Goal: Information Seeking & Learning: Learn about a topic

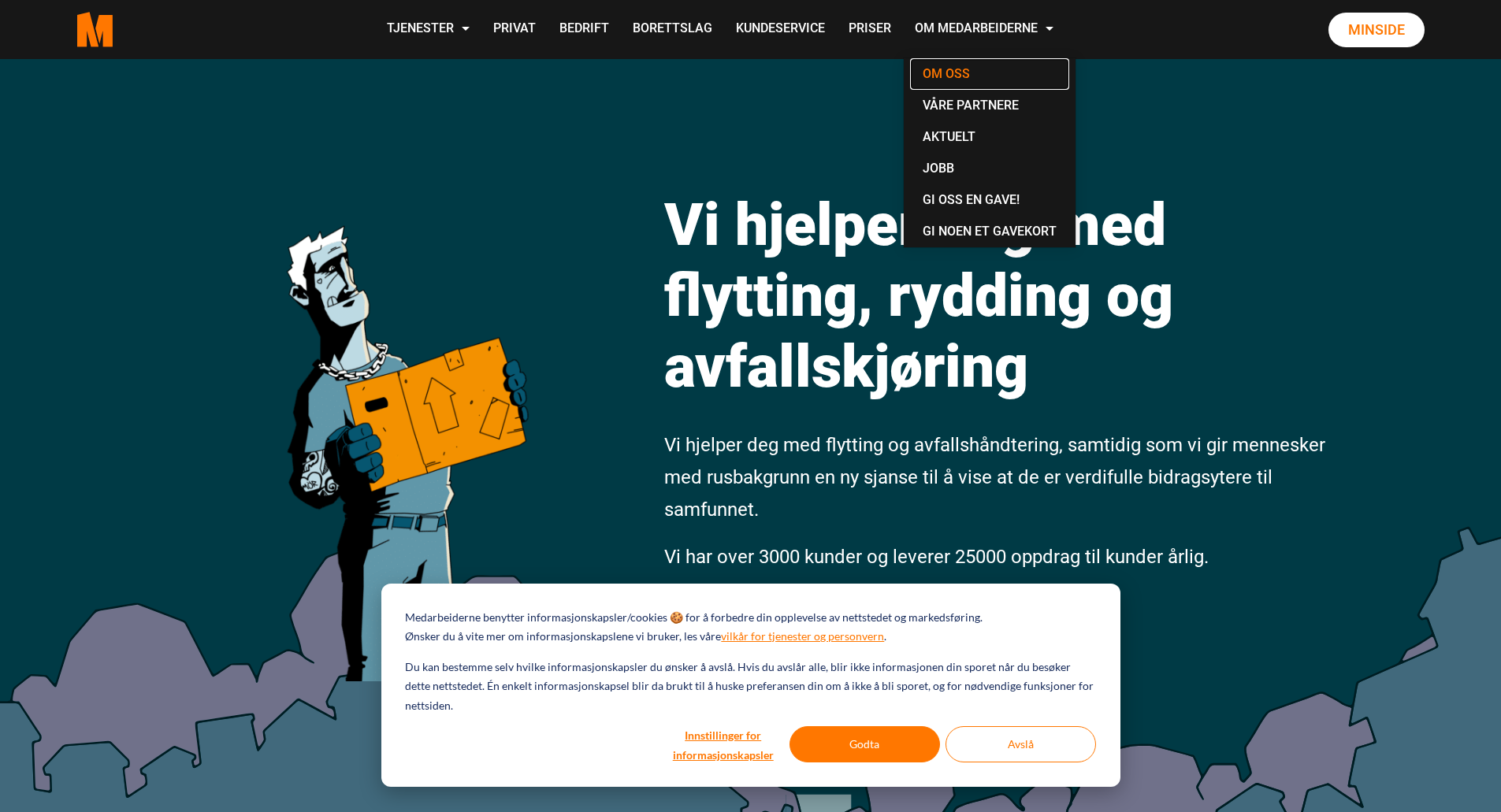
click at [953, 72] on link "Om oss" at bounding box center [989, 73] width 159 height 31
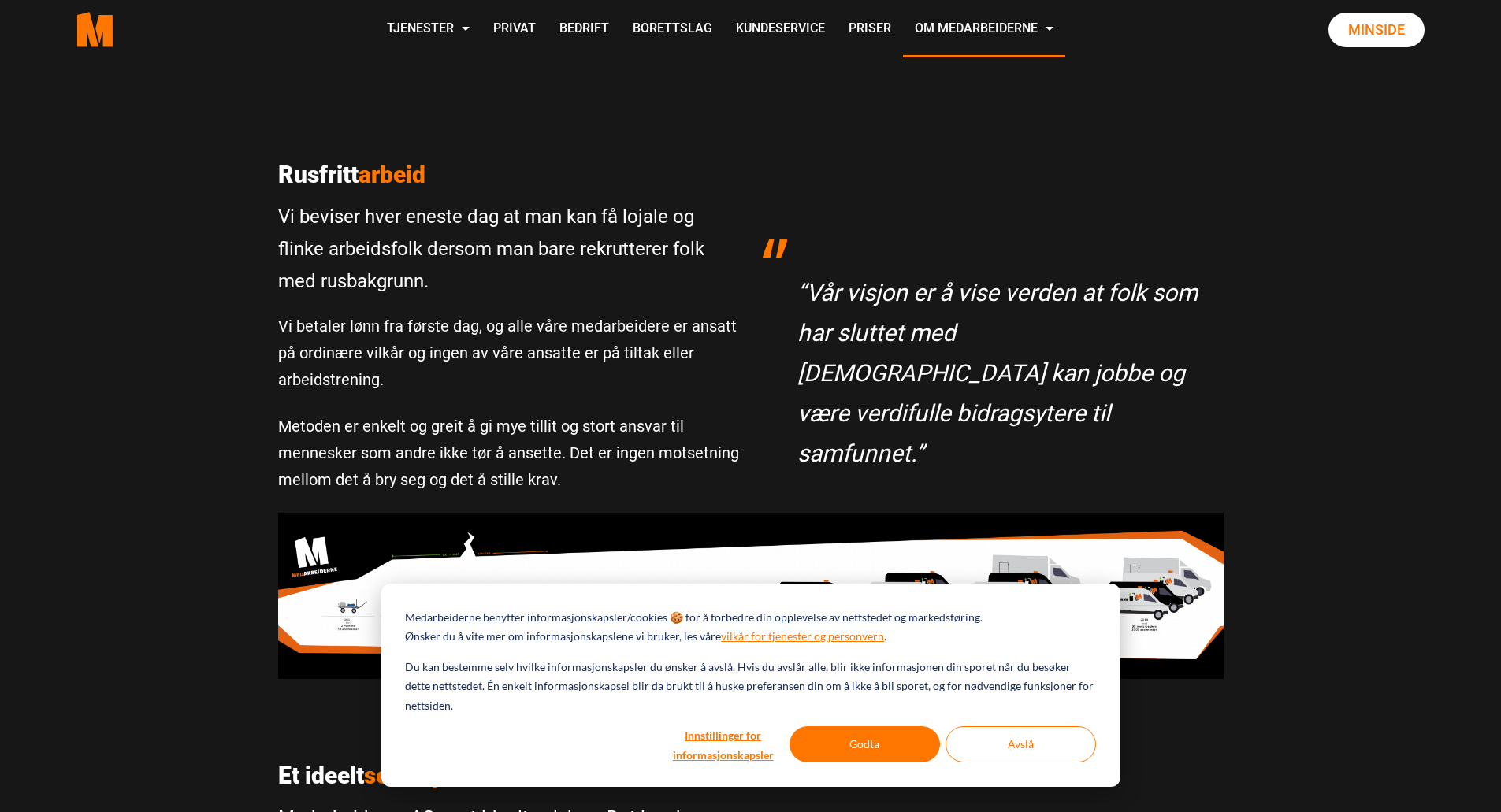
scroll to position [367, 0]
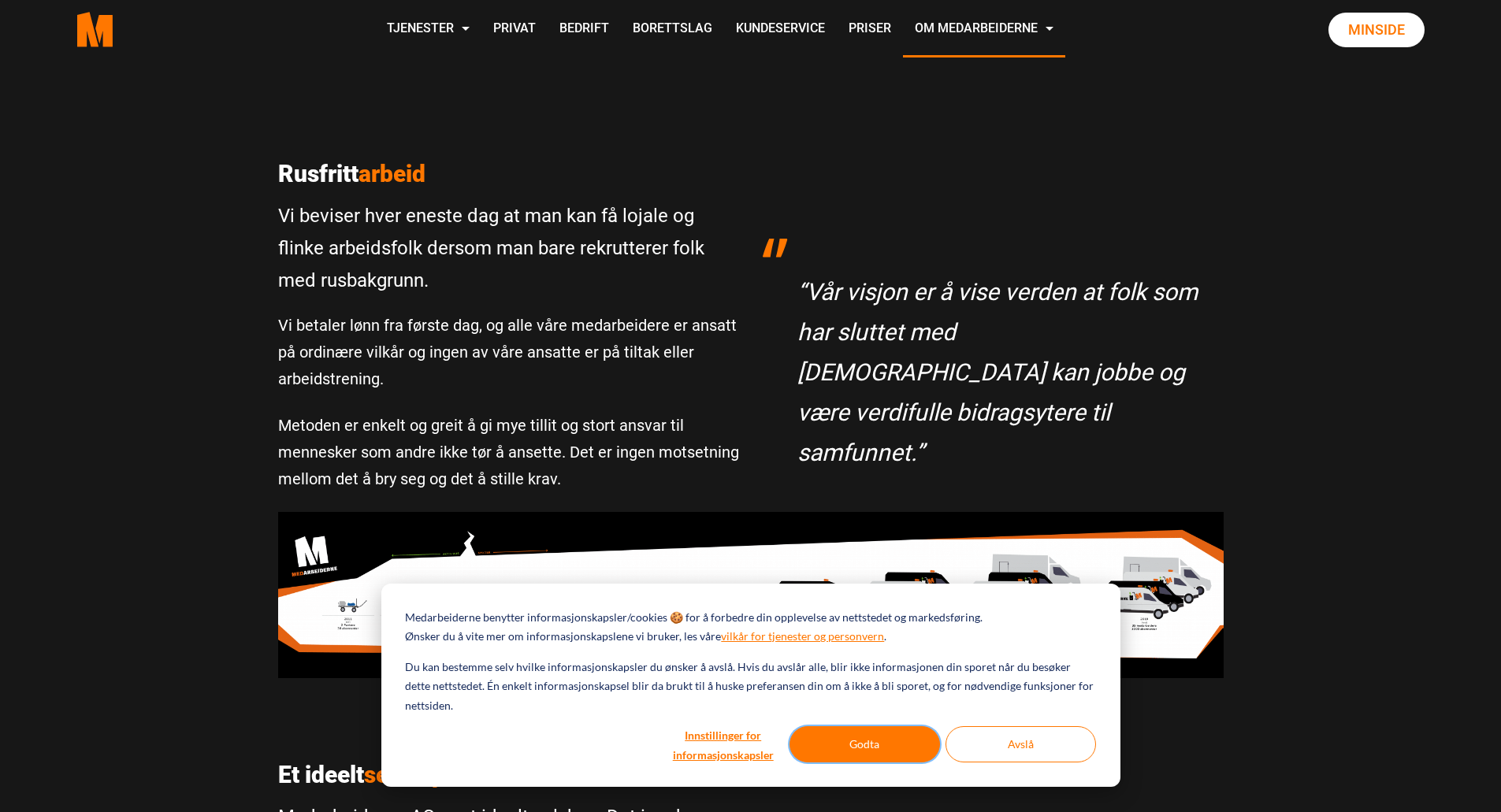
click at [867, 747] on button "Godta" at bounding box center [865, 744] width 150 height 36
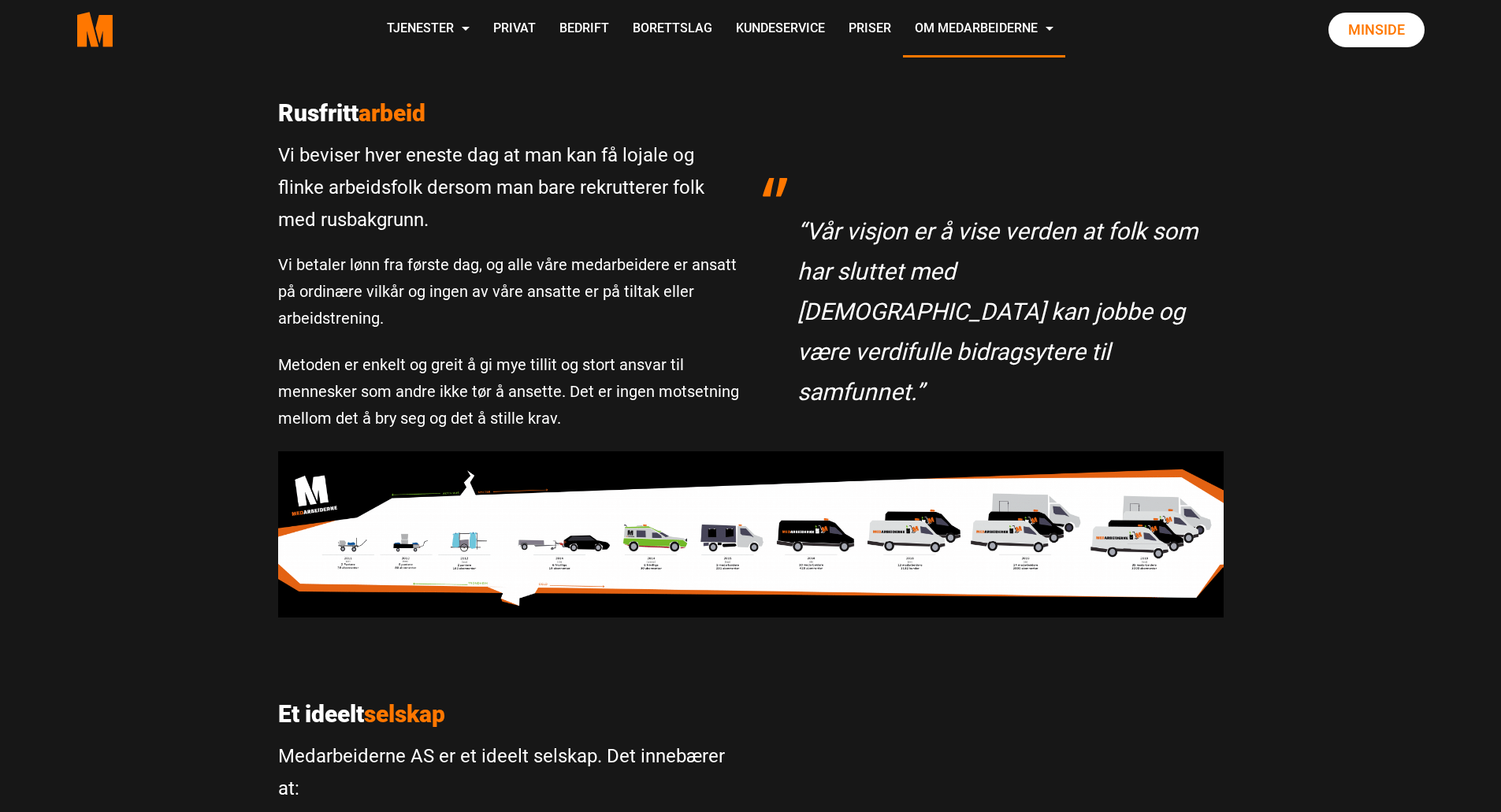
scroll to position [286, 0]
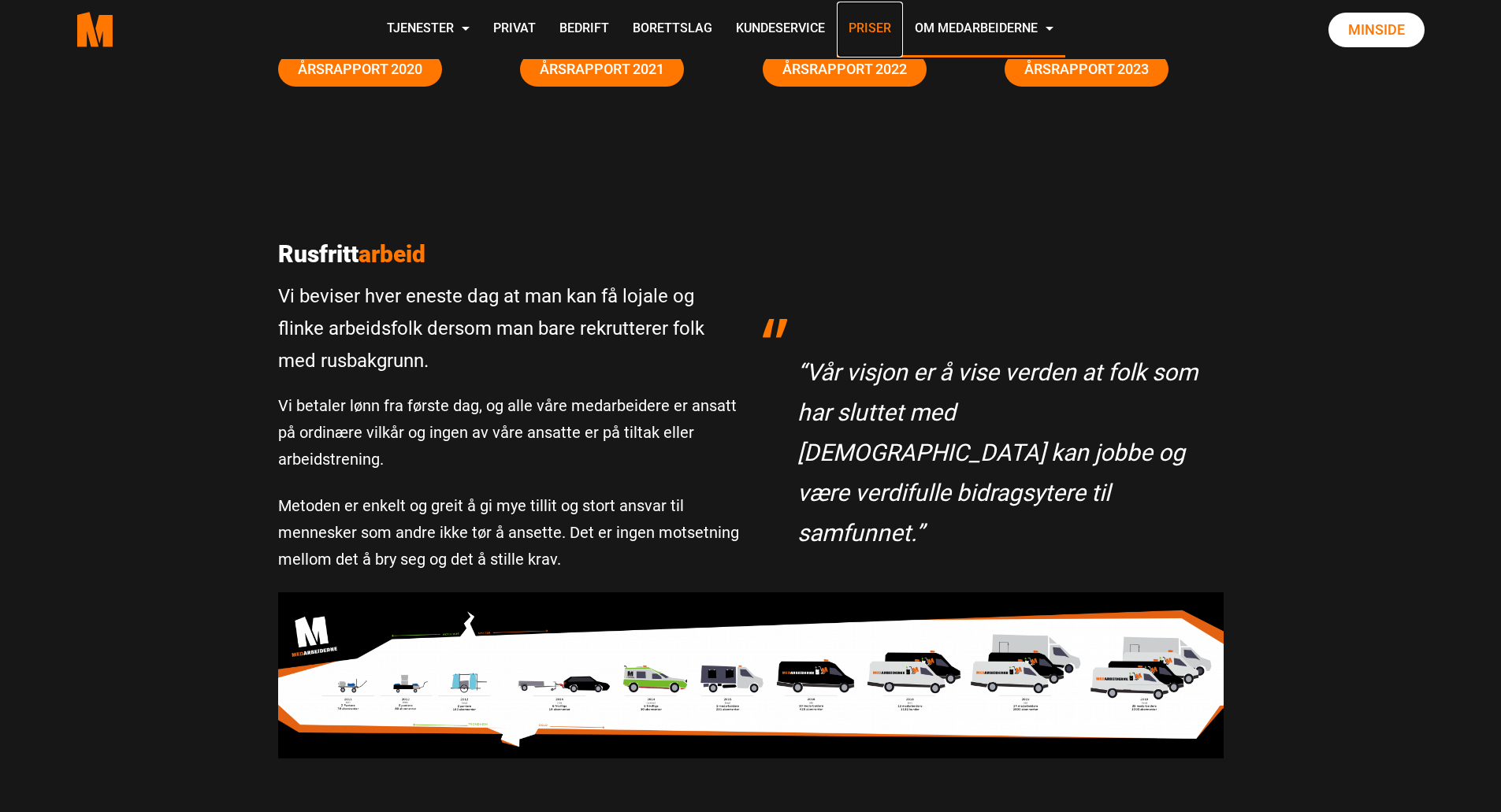
click at [863, 22] on link "Priser" at bounding box center [870, 30] width 66 height 56
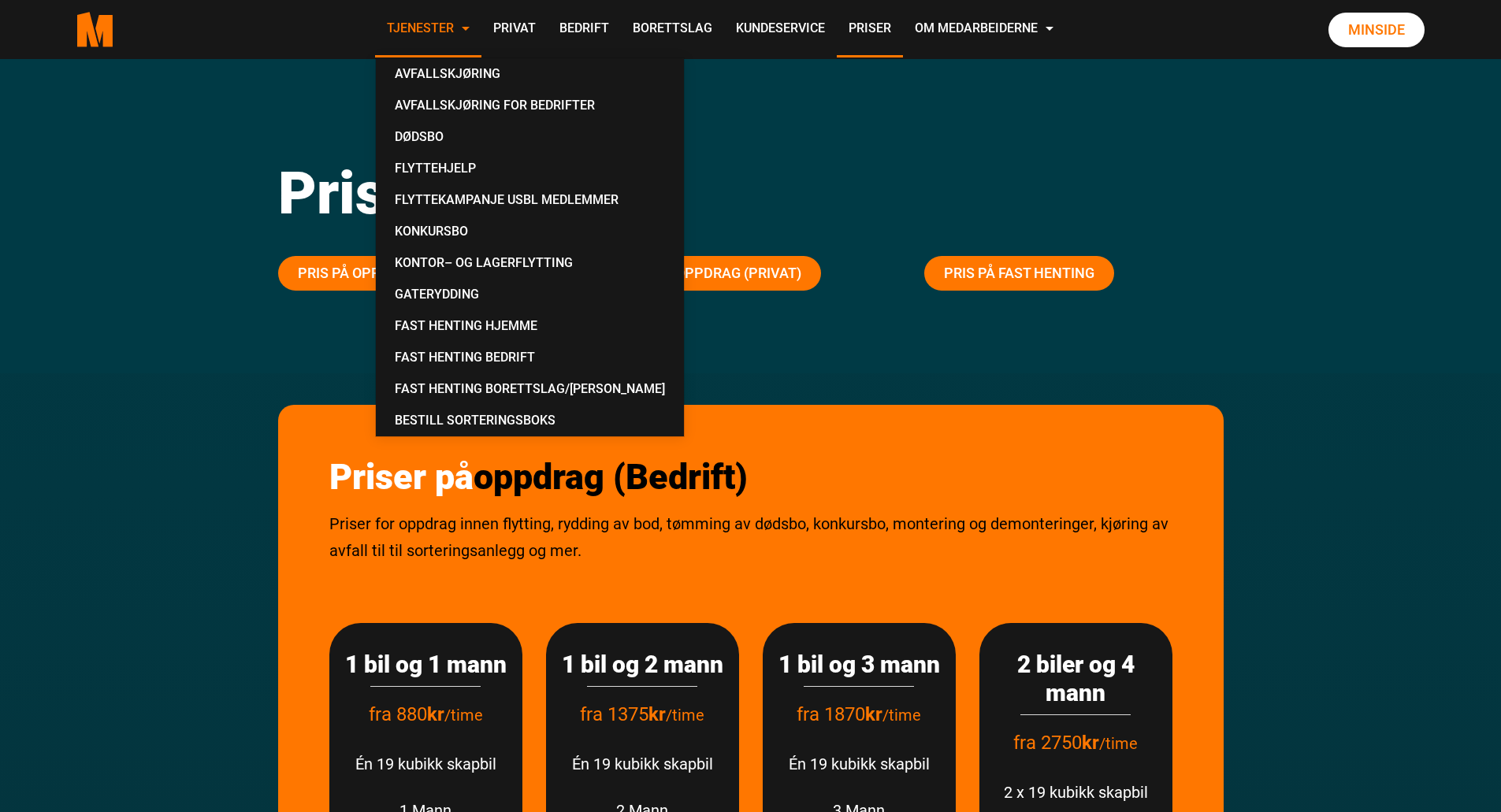
click at [446, 35] on link "Tjenester" at bounding box center [428, 30] width 106 height 56
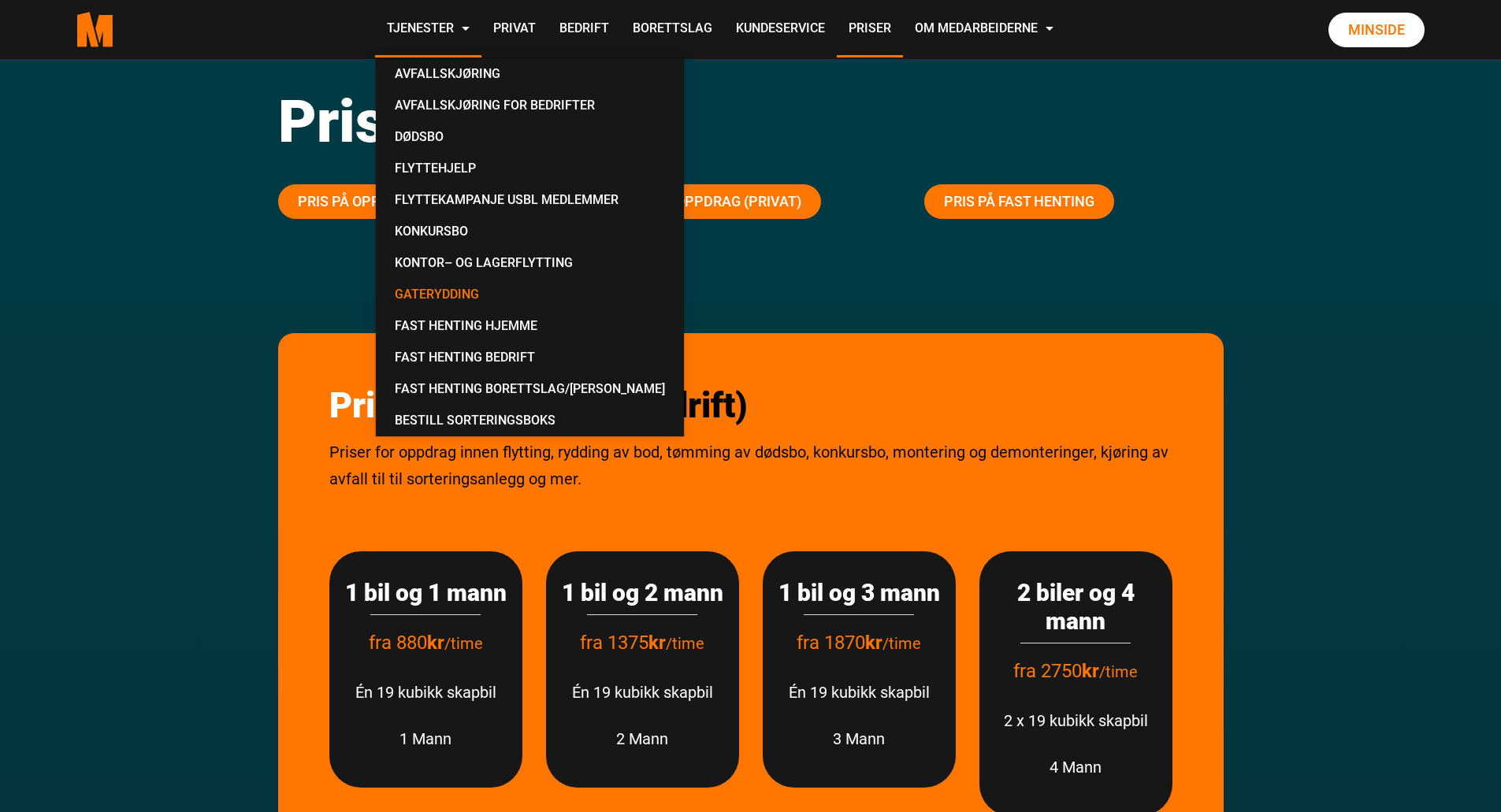
scroll to position [72, 0]
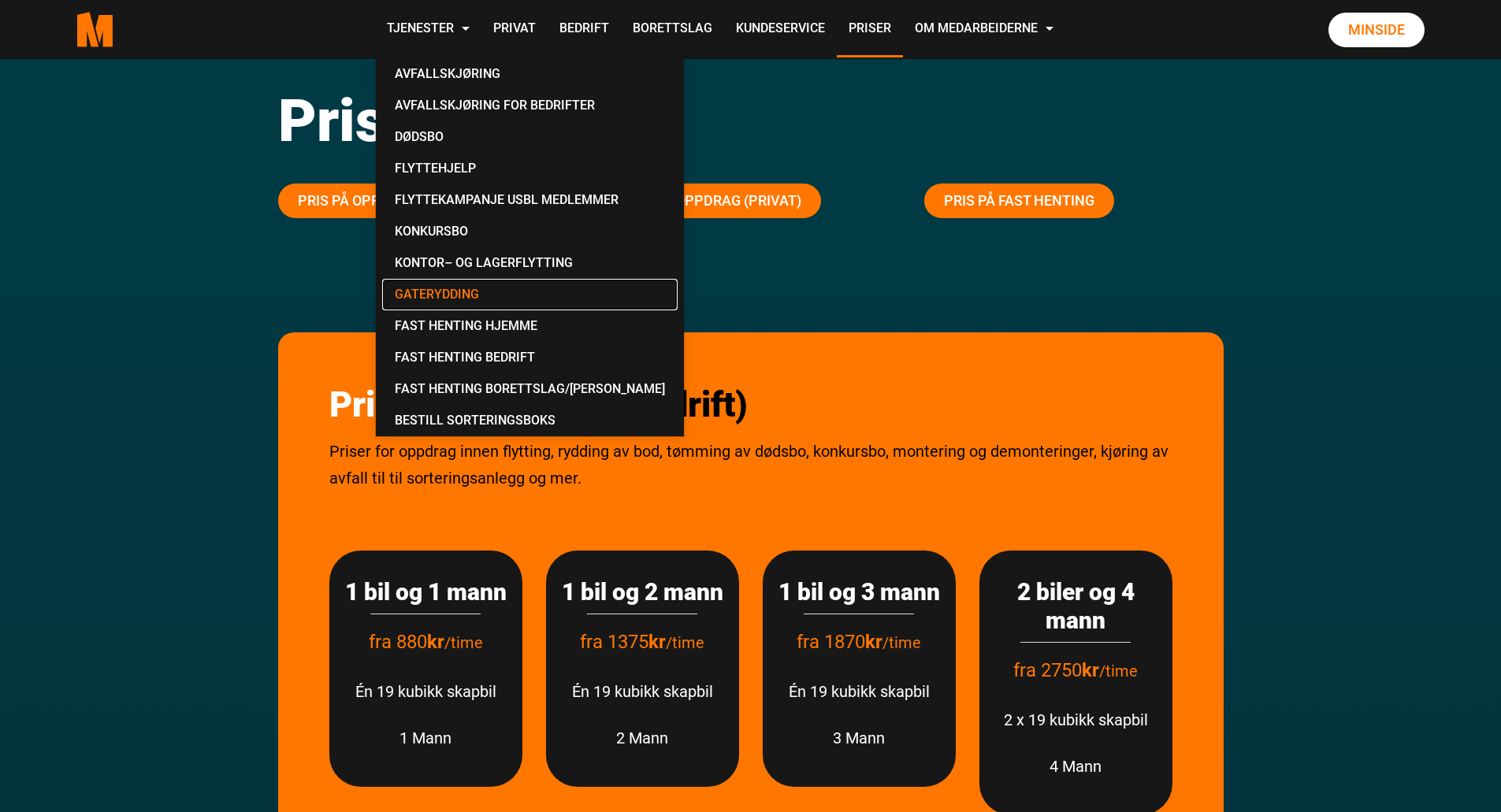
click at [491, 289] on link "Gaterydding" at bounding box center [529, 294] width 295 height 31
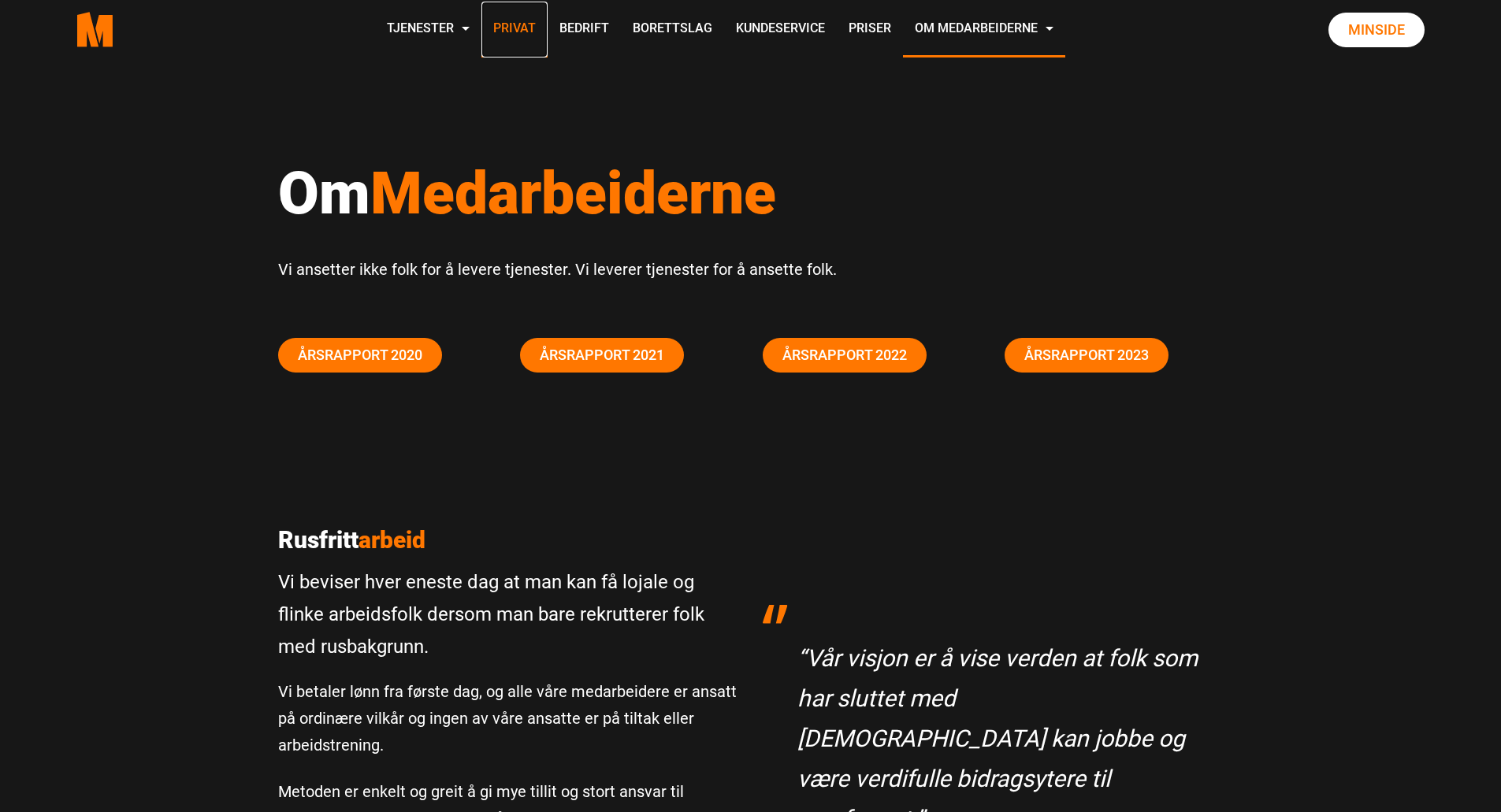
click at [520, 26] on link "Privat" at bounding box center [515, 30] width 66 height 56
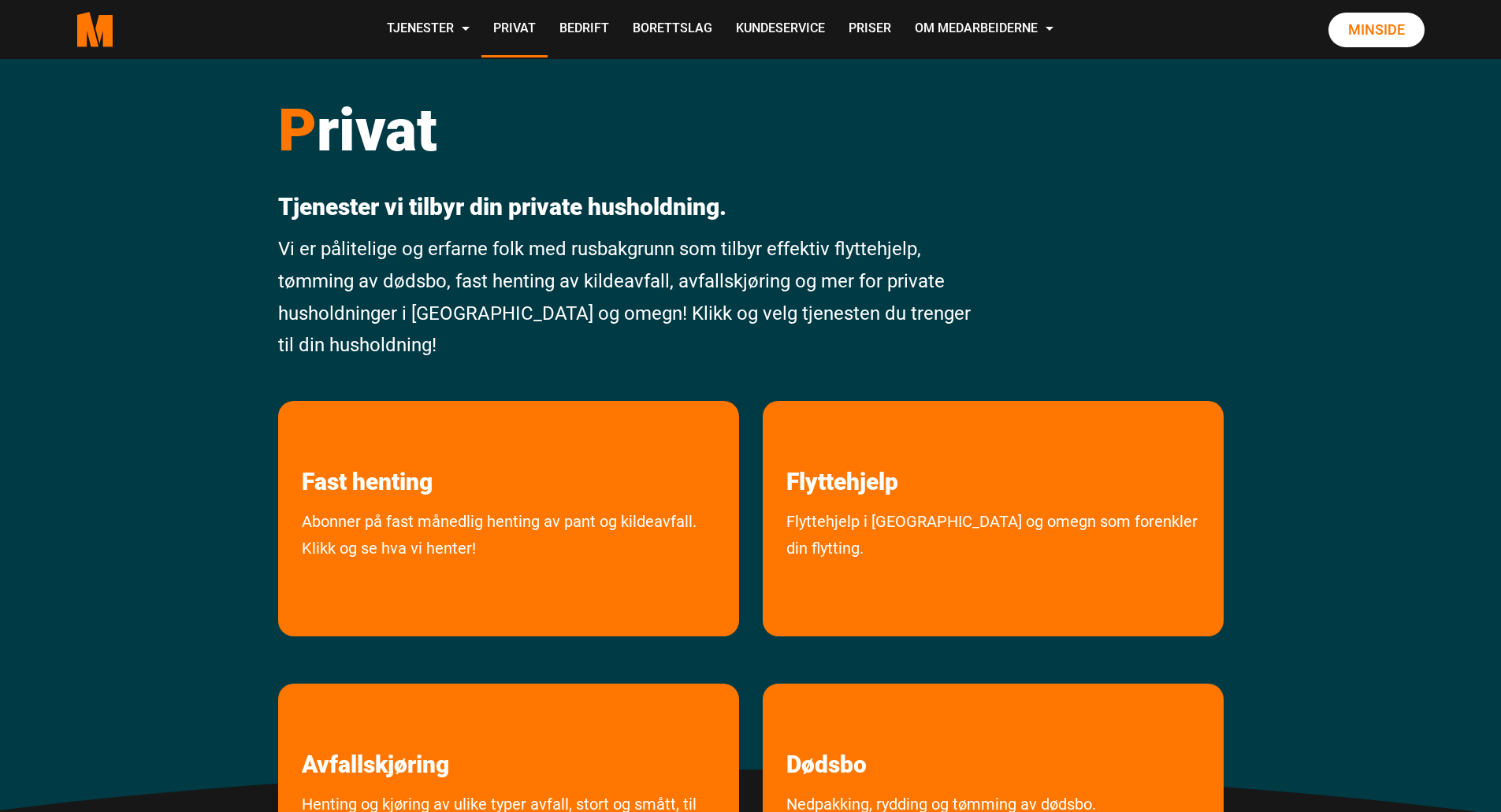
scroll to position [113, 0]
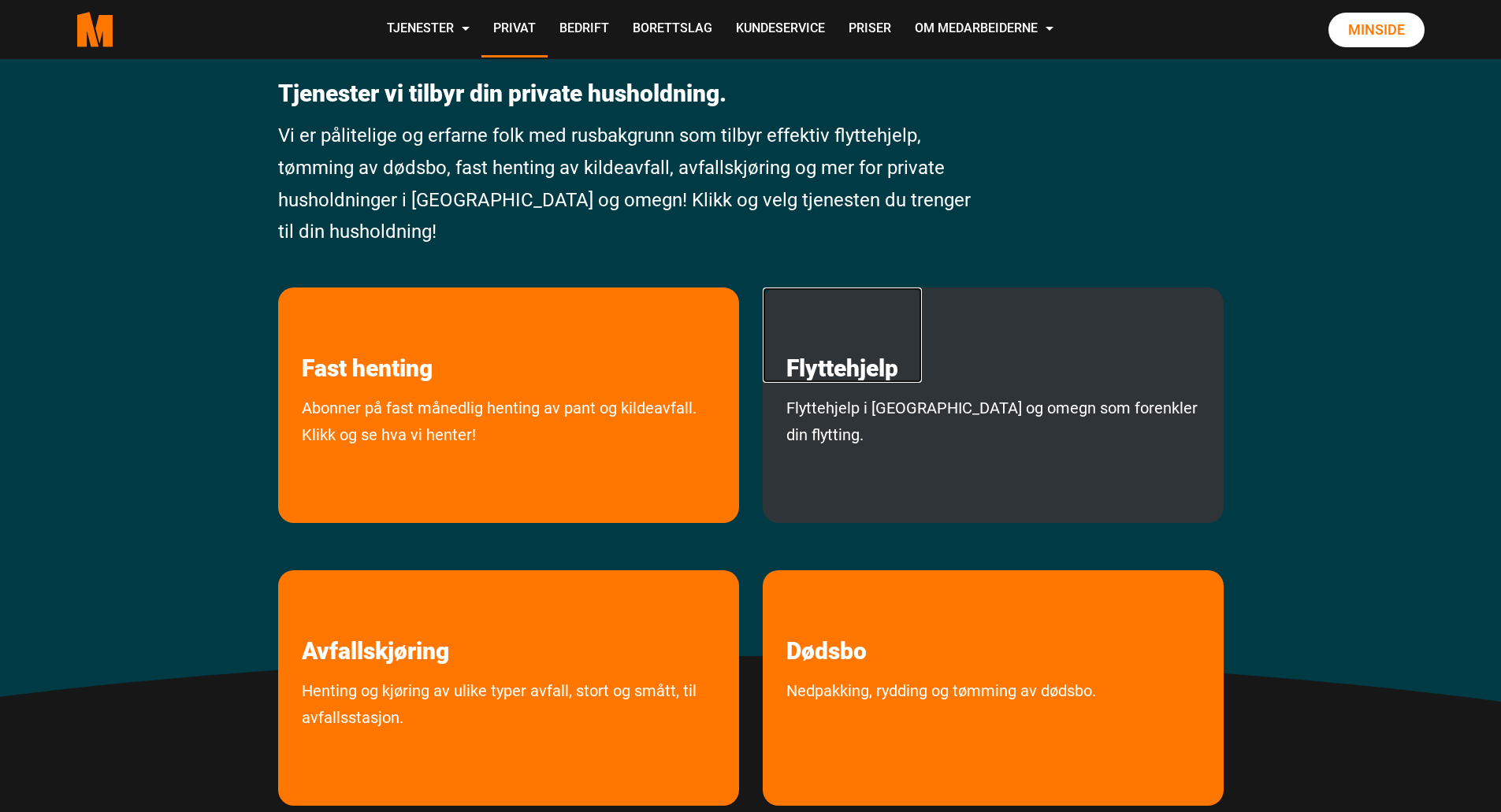
click at [881, 371] on link "Flyttehjelp" at bounding box center [842, 335] width 159 height 96
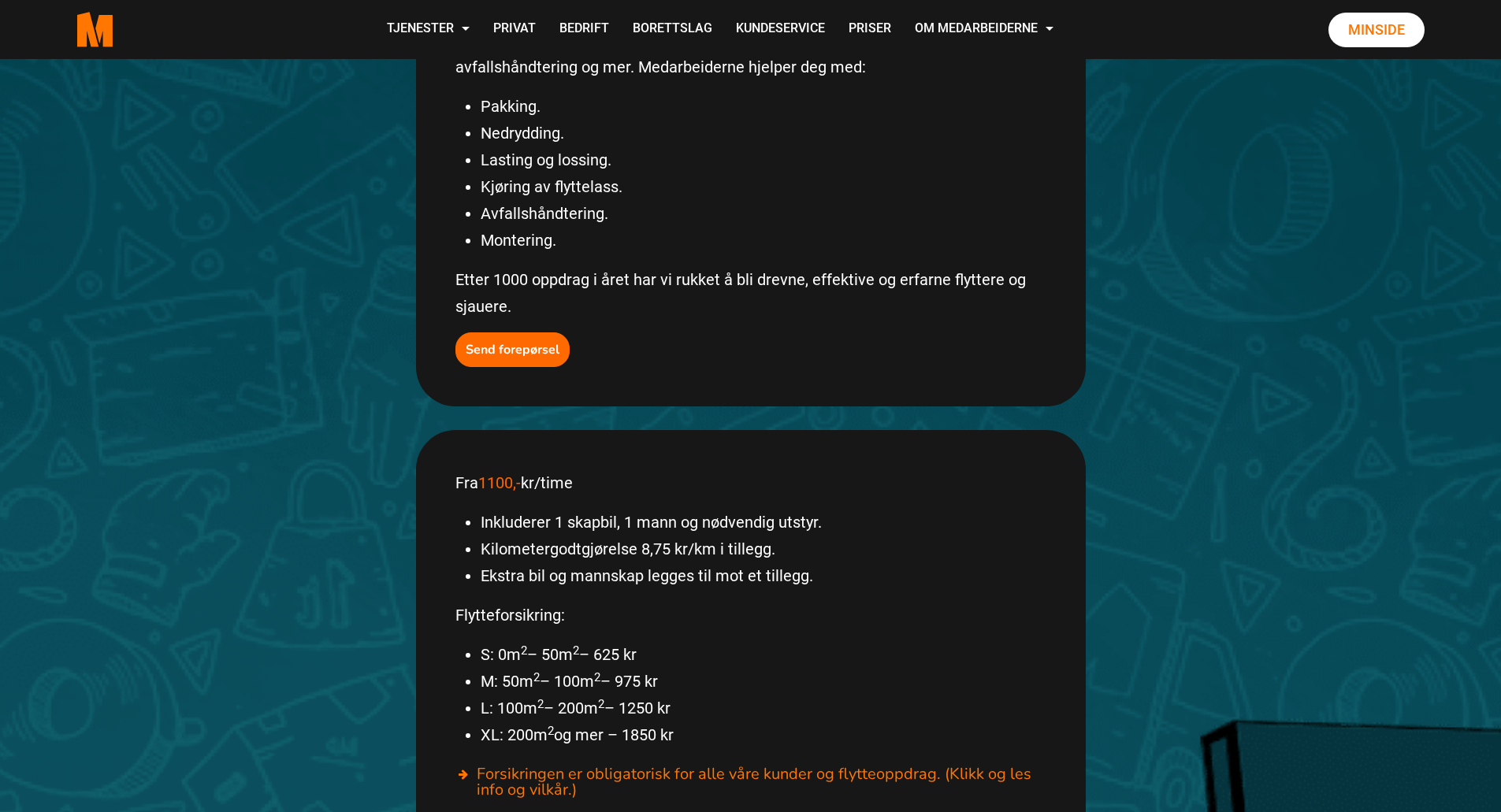
scroll to position [495, 0]
drag, startPoint x: 0, startPoint y: 0, endPoint x: 925, endPoint y: 573, distance: 1088.1
click at [925, 600] on p "Flytteforsikring:" at bounding box center [750, 613] width 591 height 27
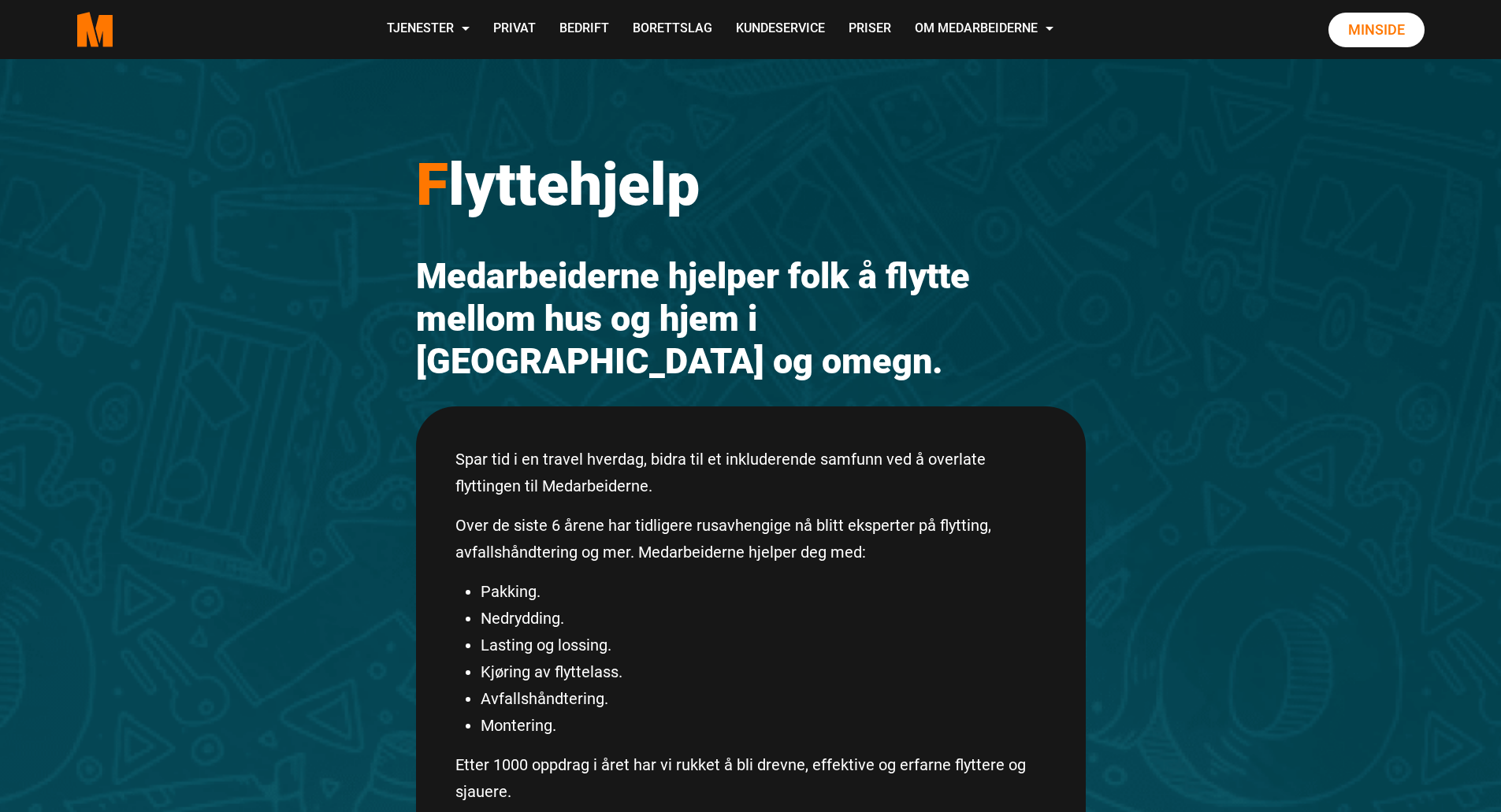
scroll to position [0, 0]
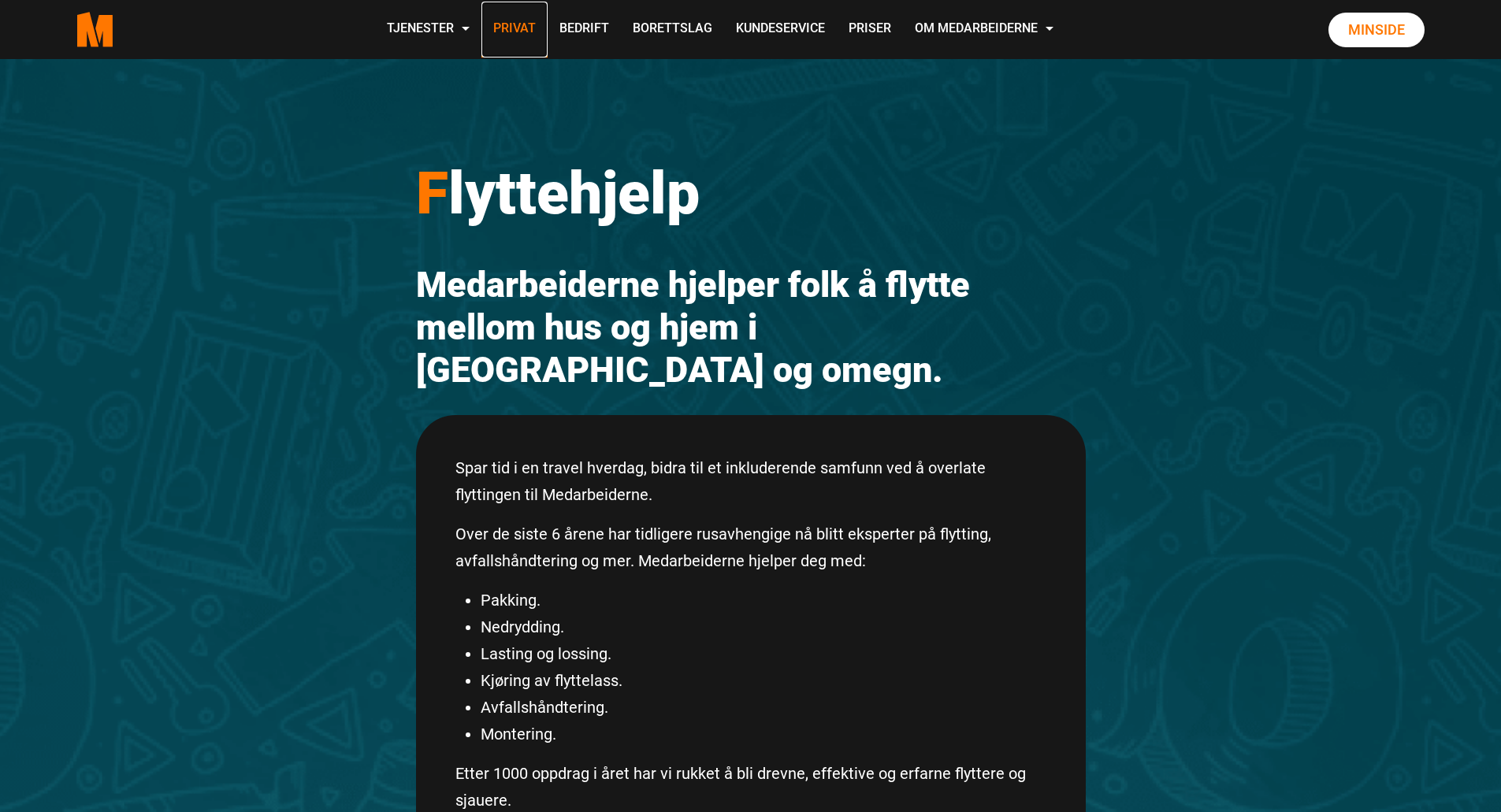
click at [530, 25] on link "Privat" at bounding box center [515, 30] width 66 height 56
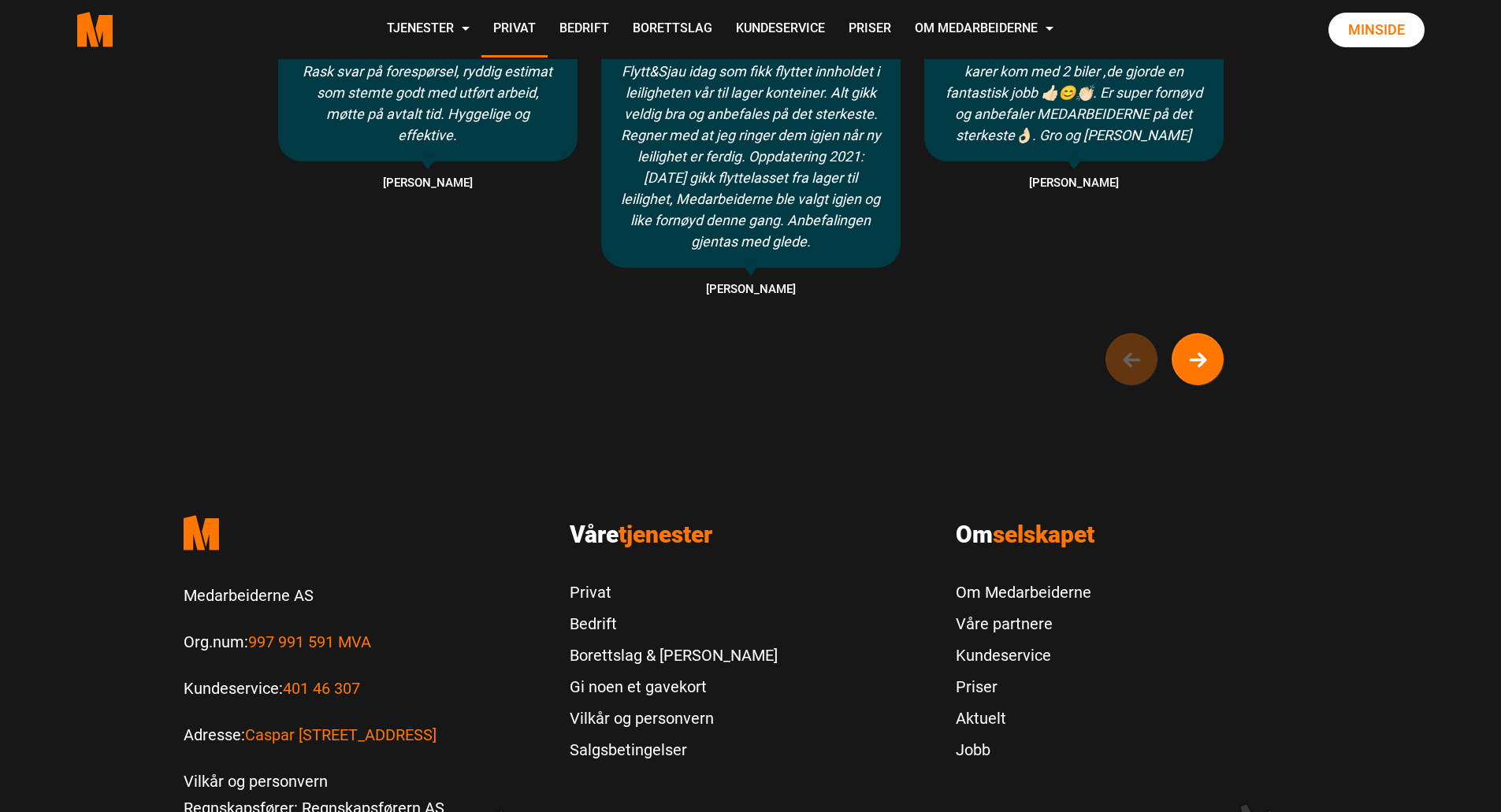
scroll to position [1458, 0]
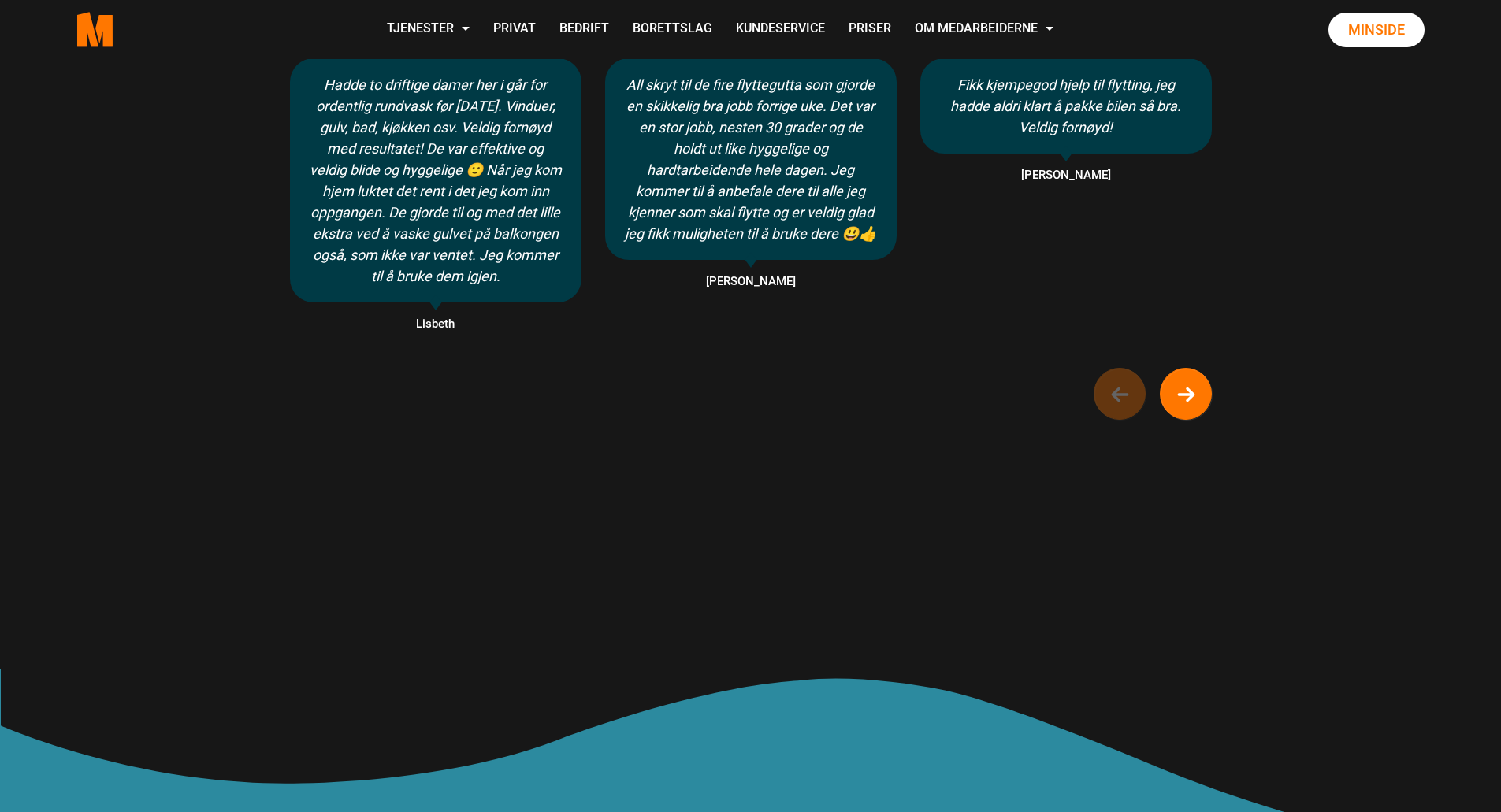
scroll to position [1101, 0]
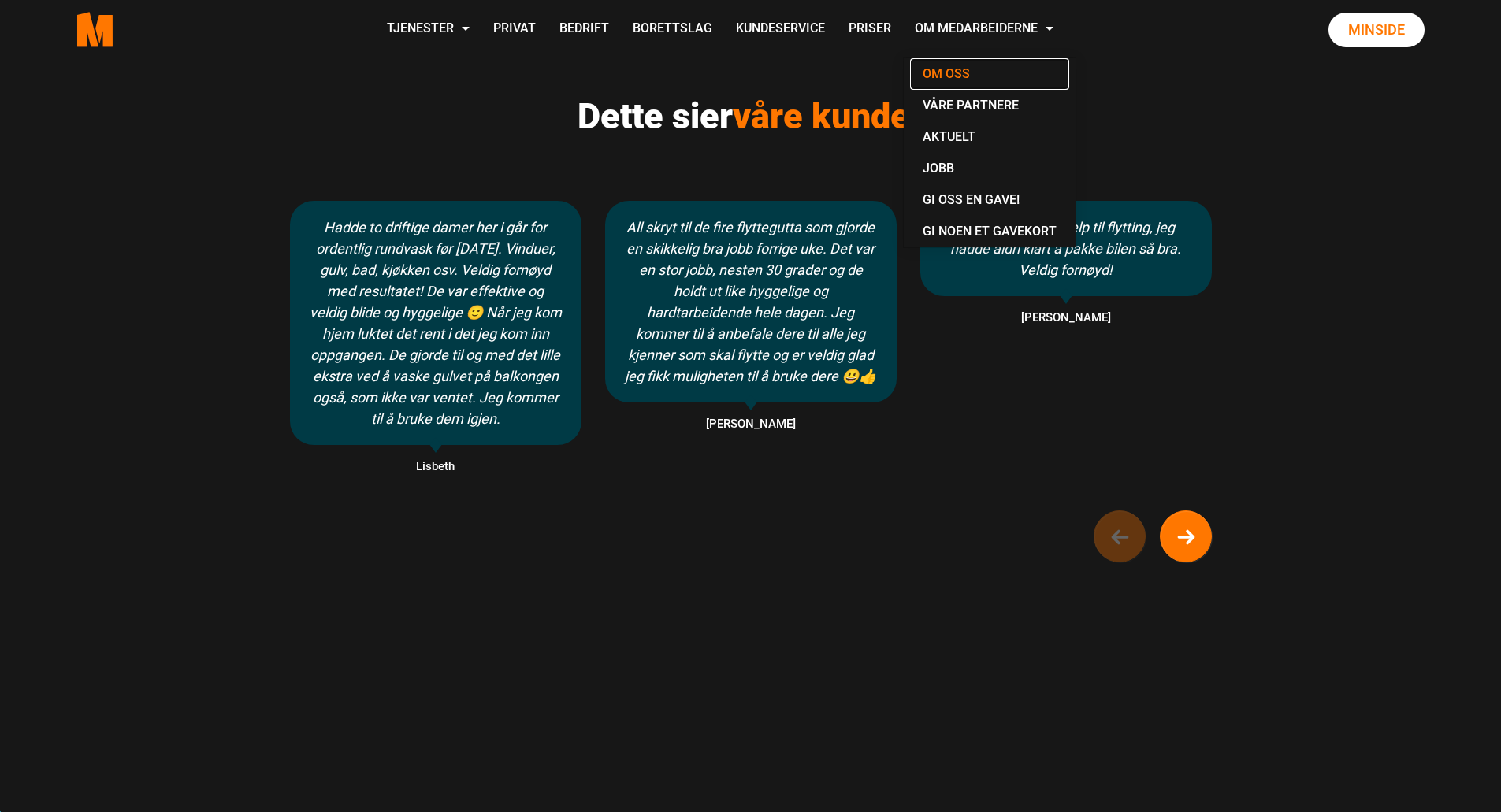
click at [944, 68] on link "Om oss" at bounding box center [989, 73] width 159 height 31
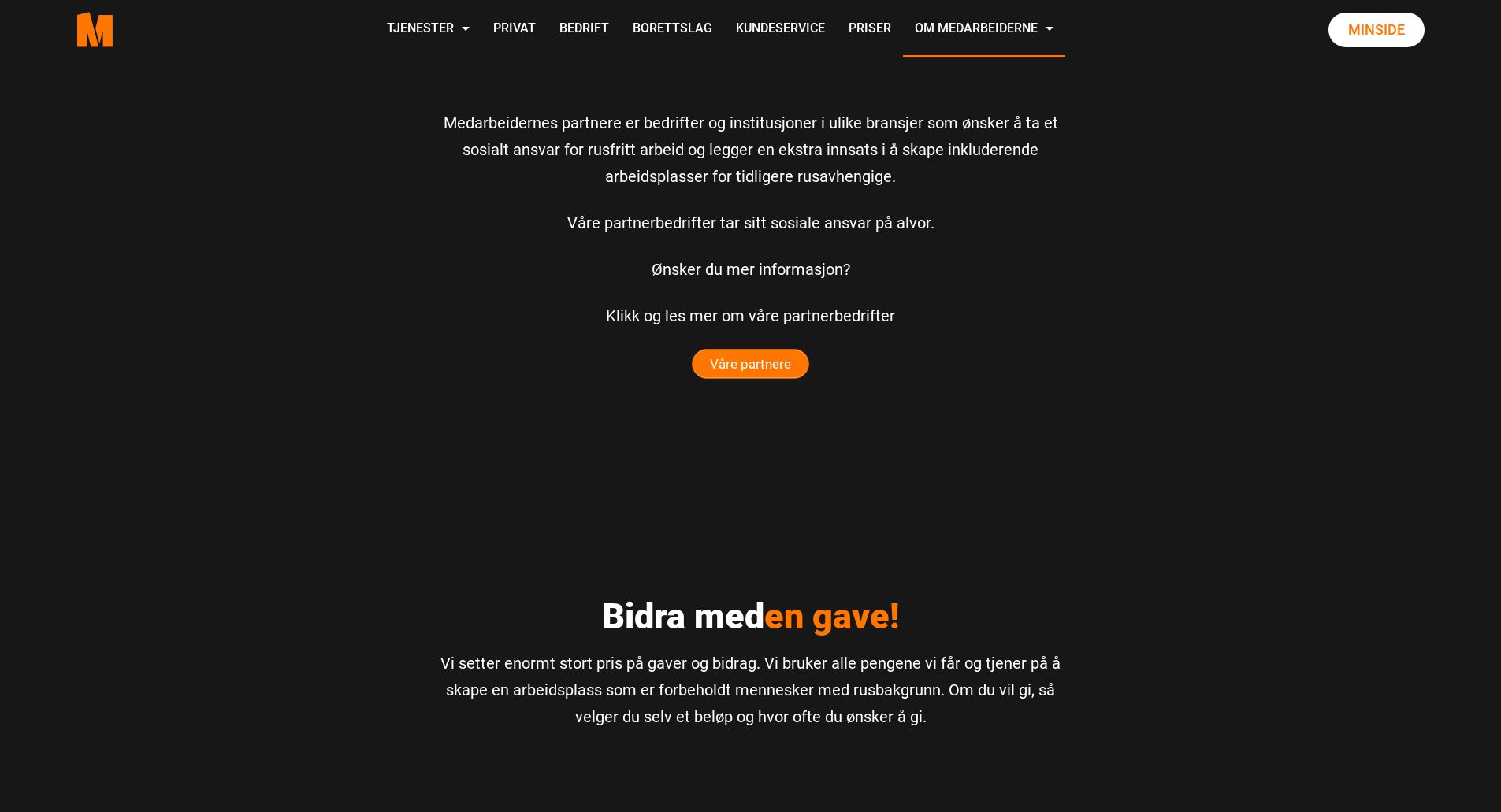
scroll to position [3588, 0]
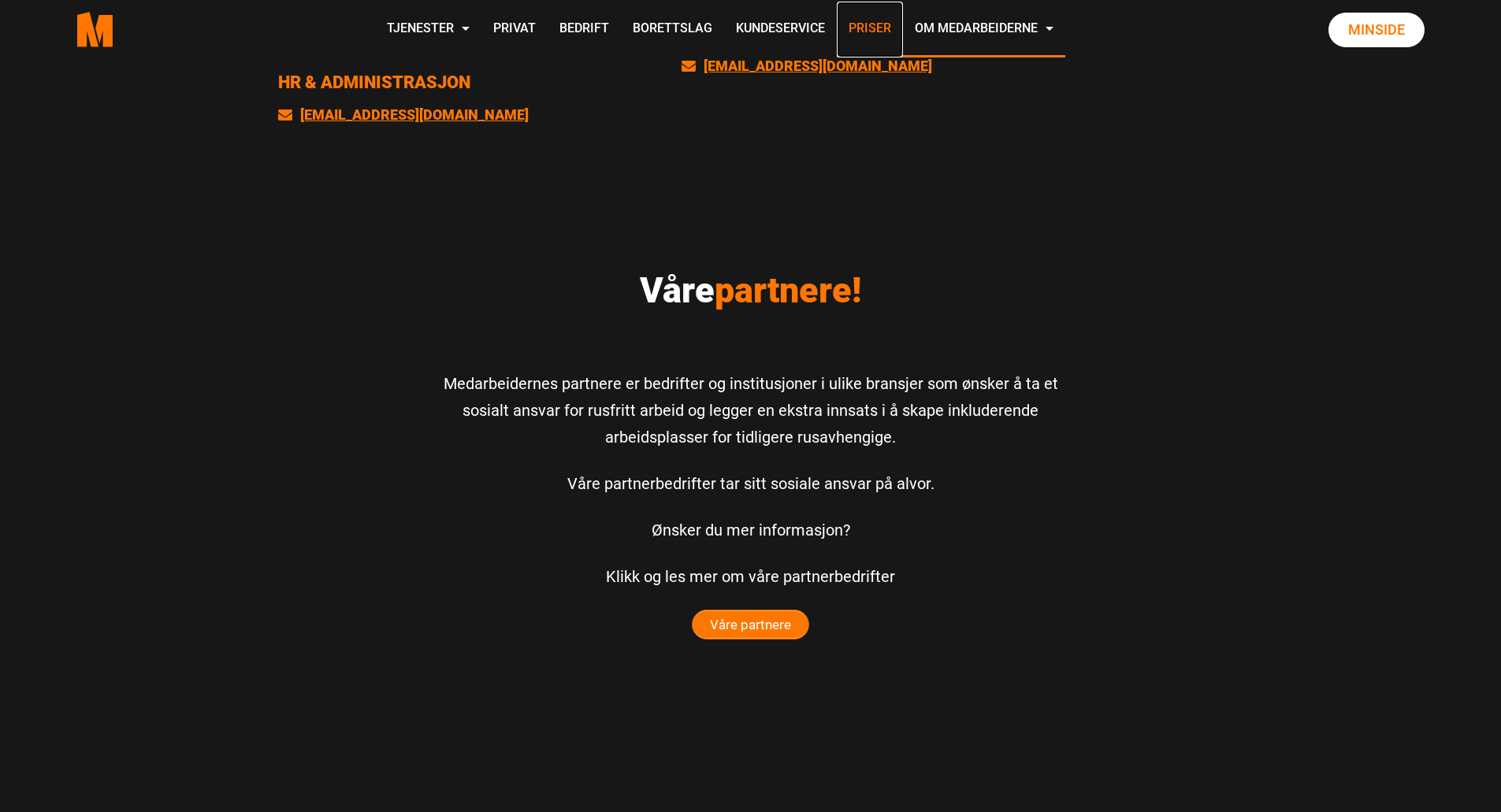
click at [877, 27] on link "Priser" at bounding box center [870, 30] width 66 height 56
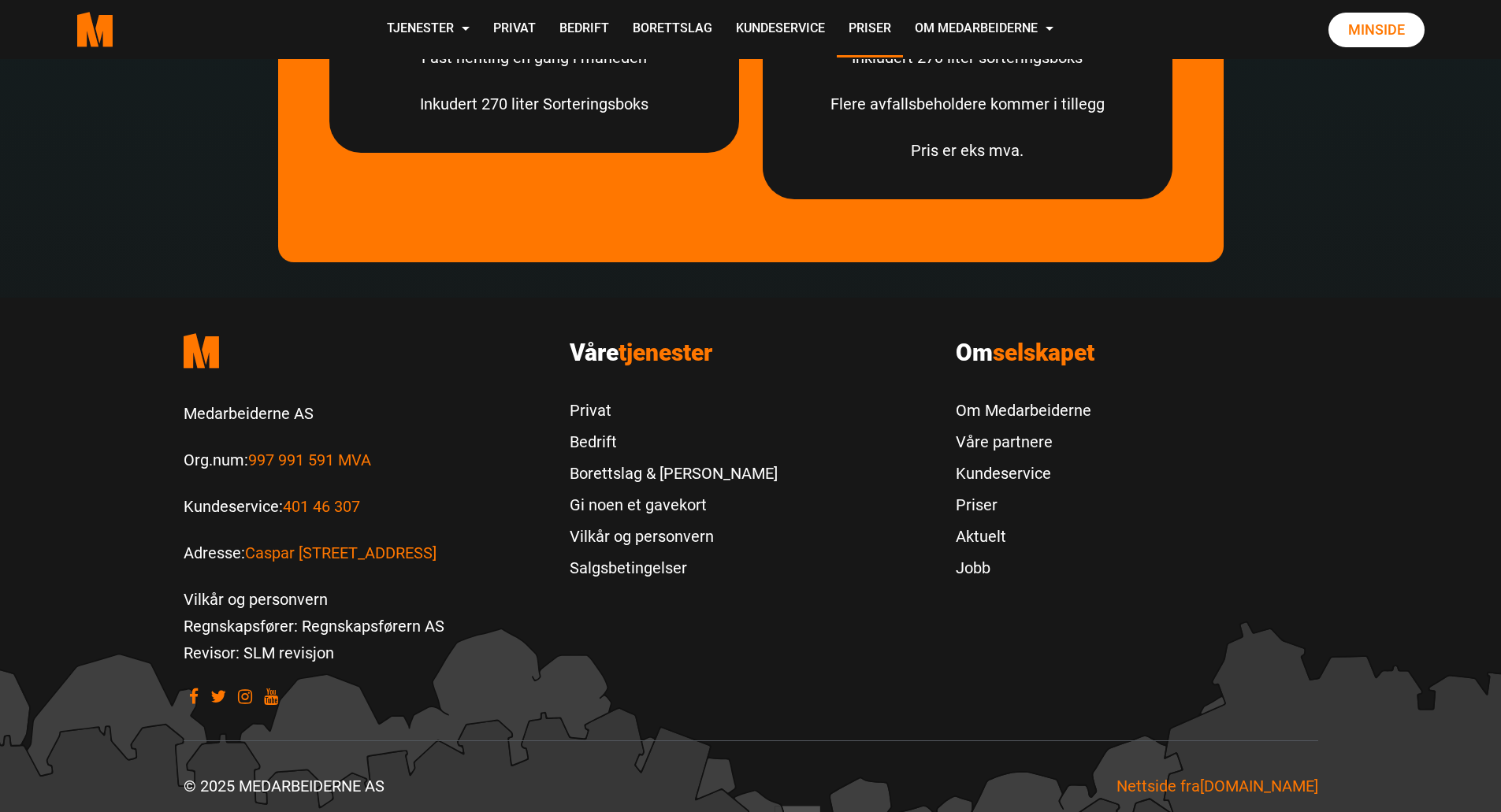
scroll to position [4841, 0]
